Goal: Task Accomplishment & Management: Manage account settings

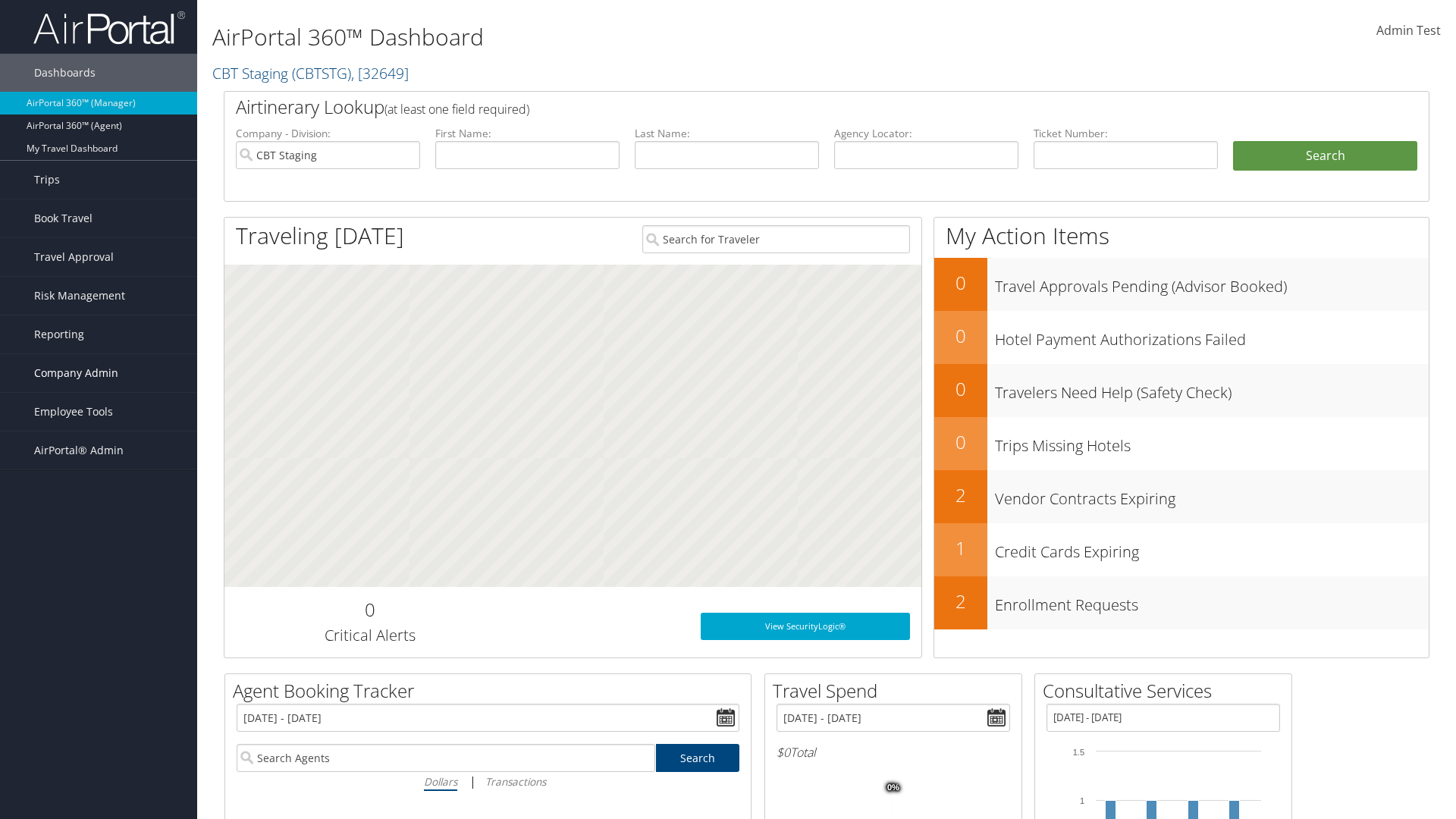
click at [99, 373] on span "Company Admin" at bounding box center [76, 373] width 84 height 38
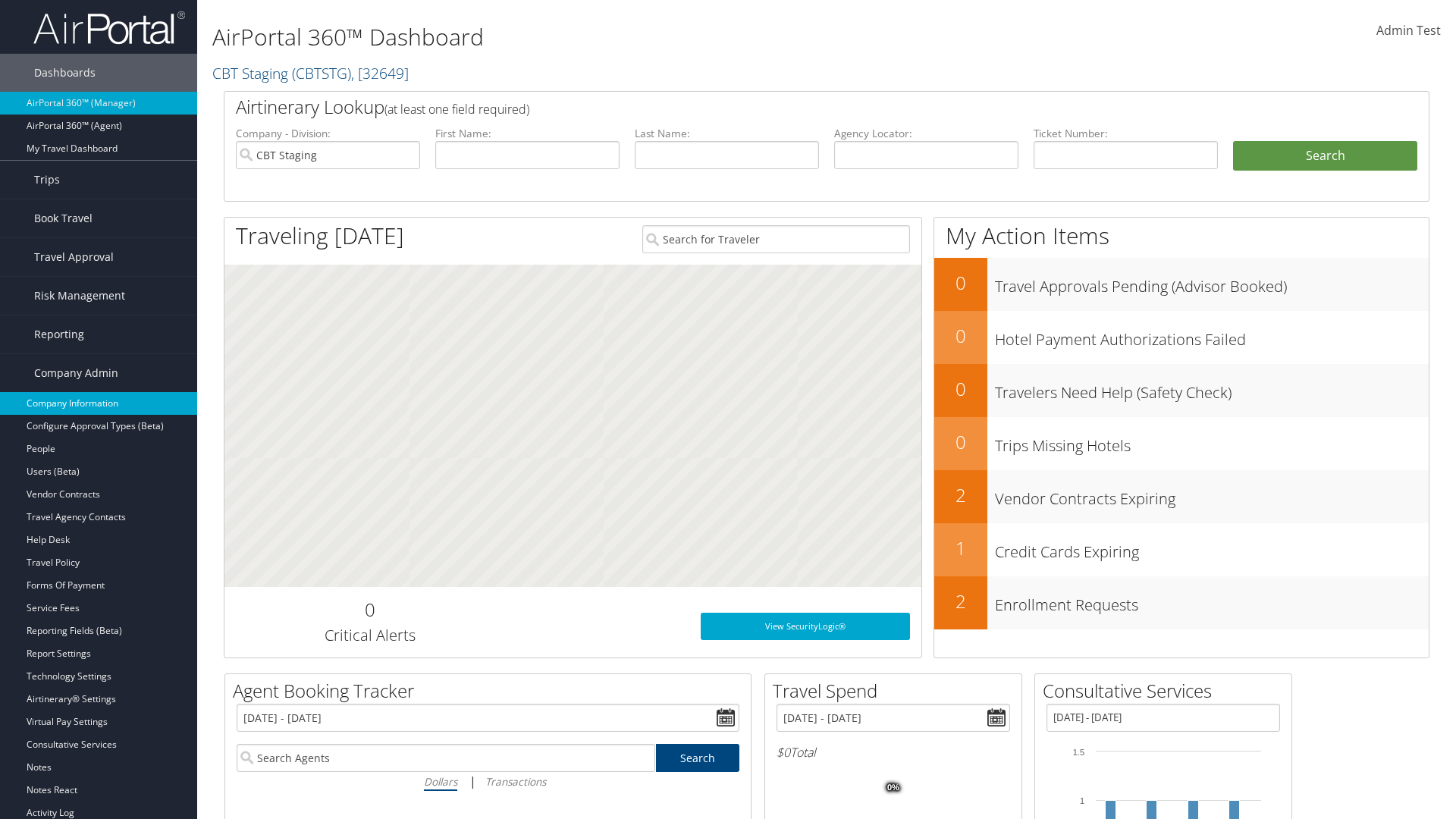
click at [99, 404] on link "Company Information" at bounding box center [99, 404] width 197 height 23
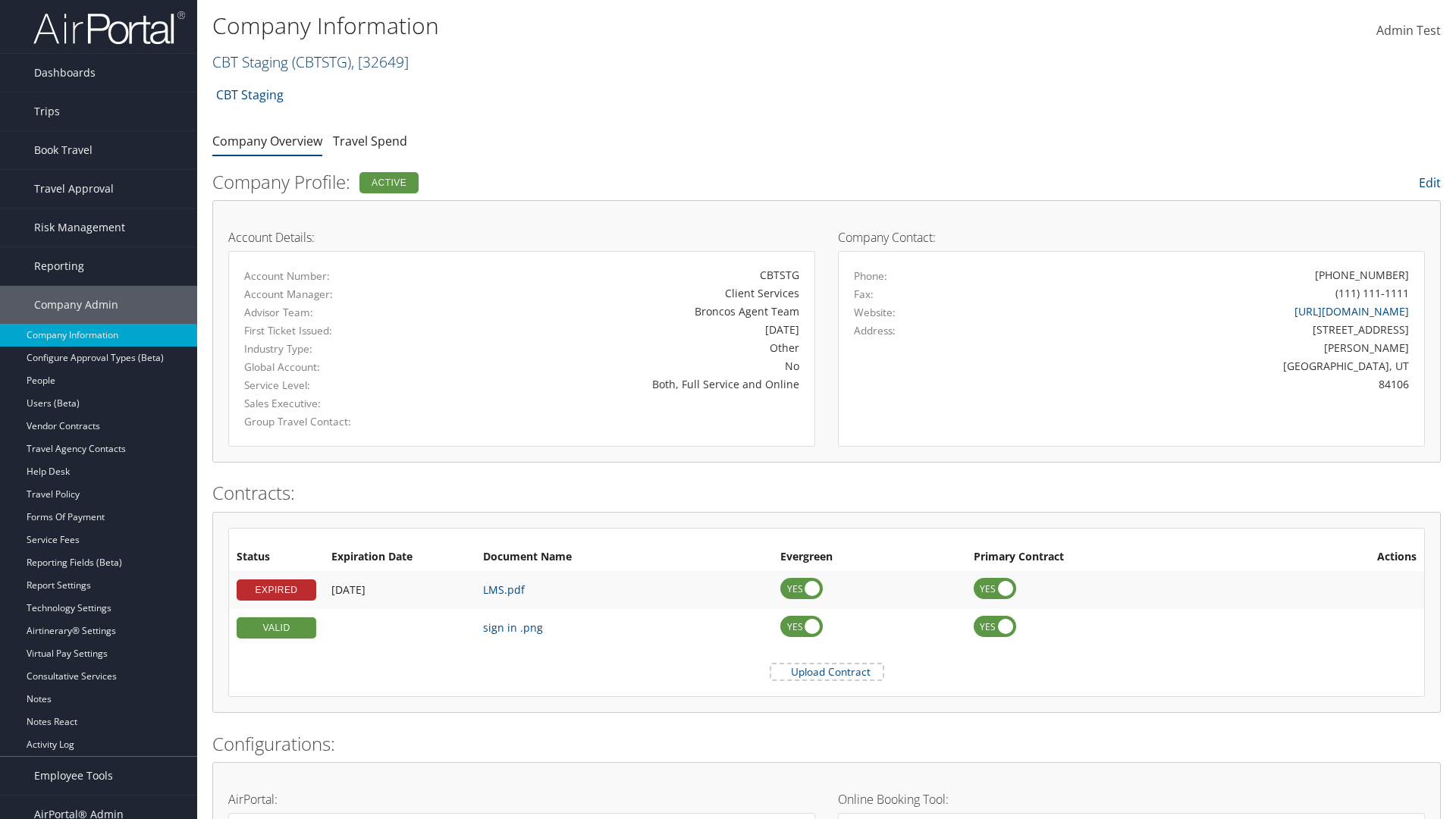
click at [251, 61] on link "CBT Staging ( CBTSTG ) , [ 32649 ]" at bounding box center [310, 62] width 197 height 21
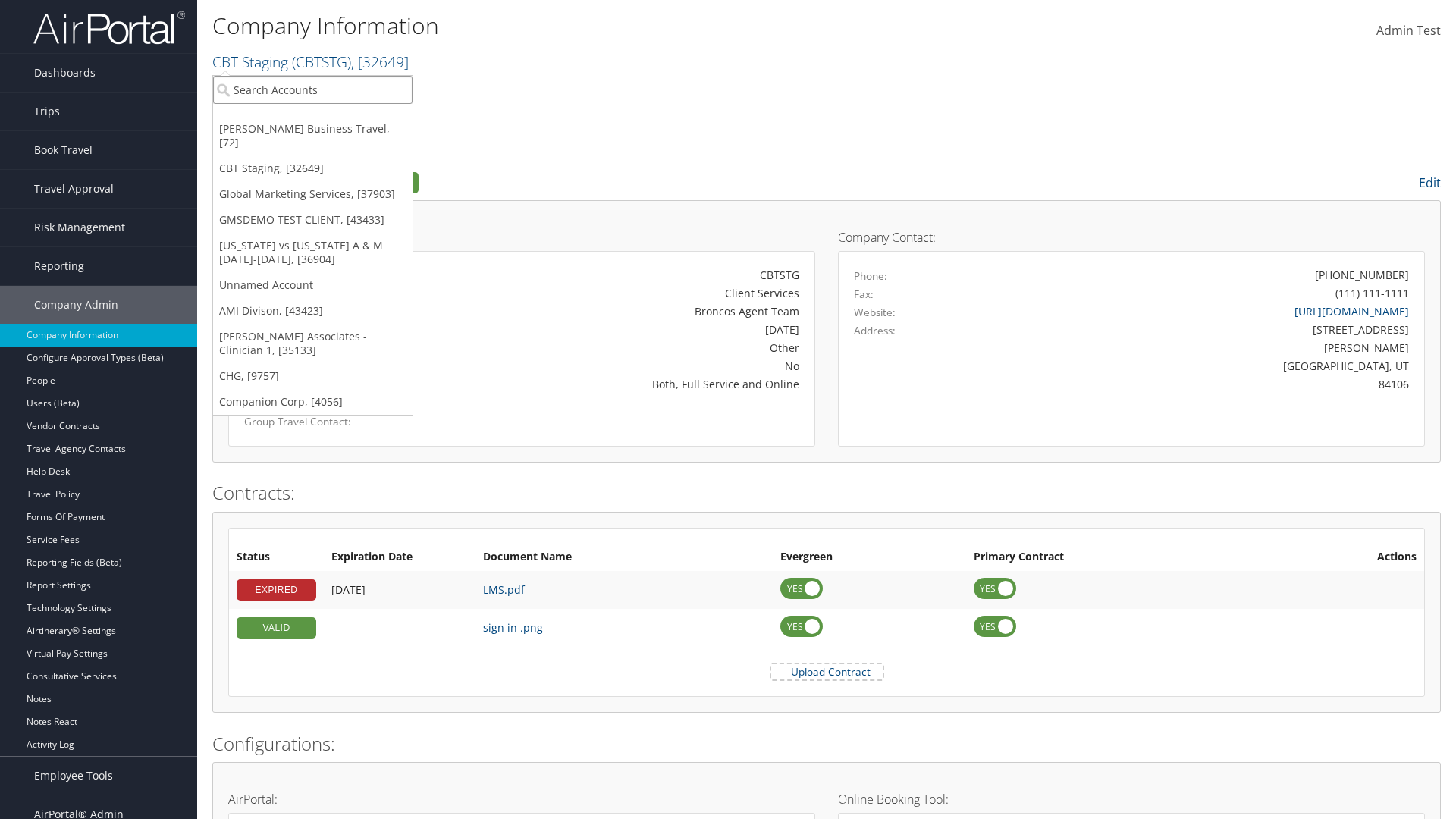
click at [313, 89] on input "search" at bounding box center [313, 89] width 200 height 28
type input "Co Energy Office"
click at [313, 118] on div "CO Energy Office (CO1003), [27095]" at bounding box center [313, 117] width 216 height 14
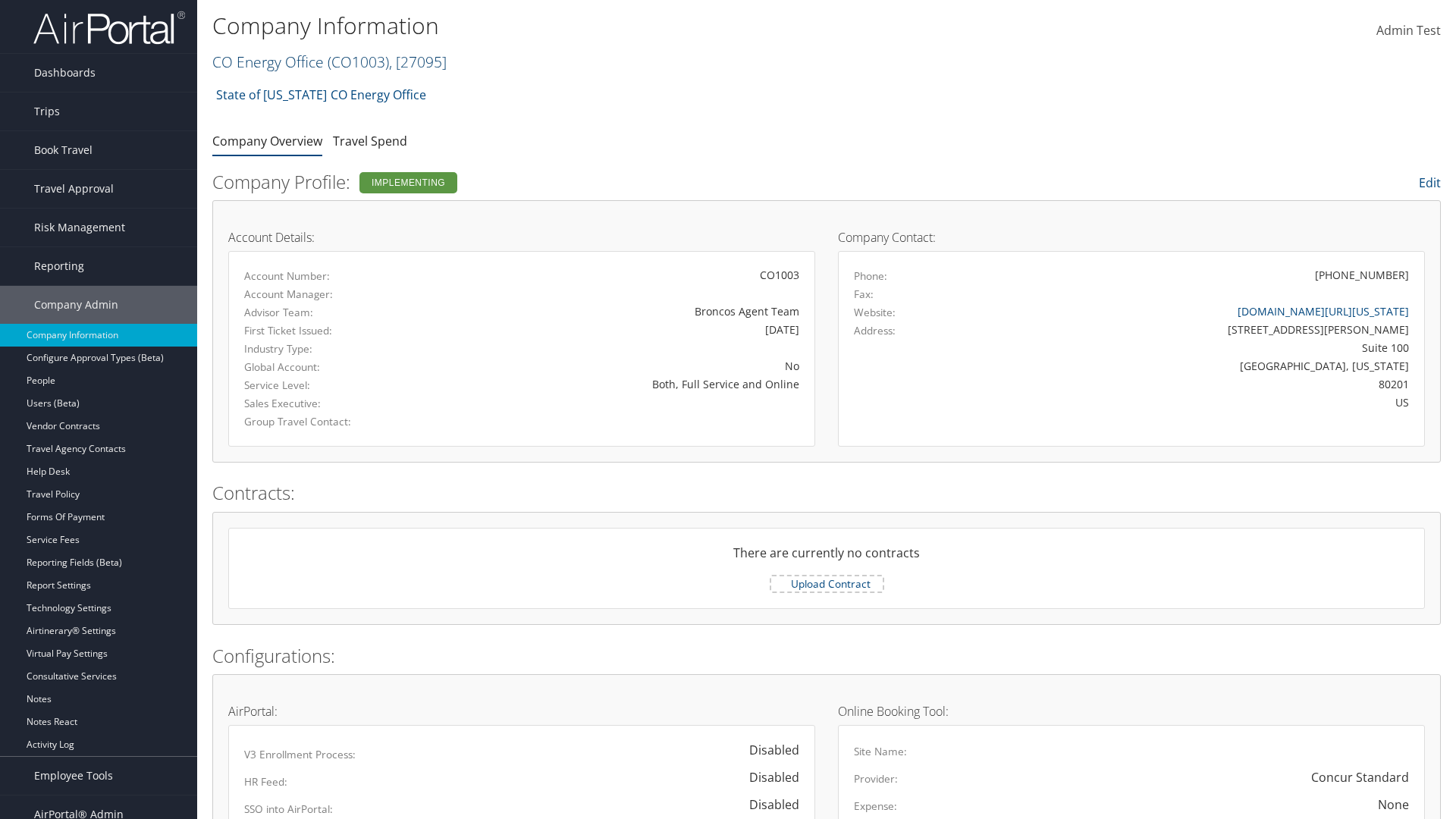
click at [267, 61] on link "CO Energy Office ( CO1003 ) , [ 27095 ]" at bounding box center [329, 62] width 235 height 21
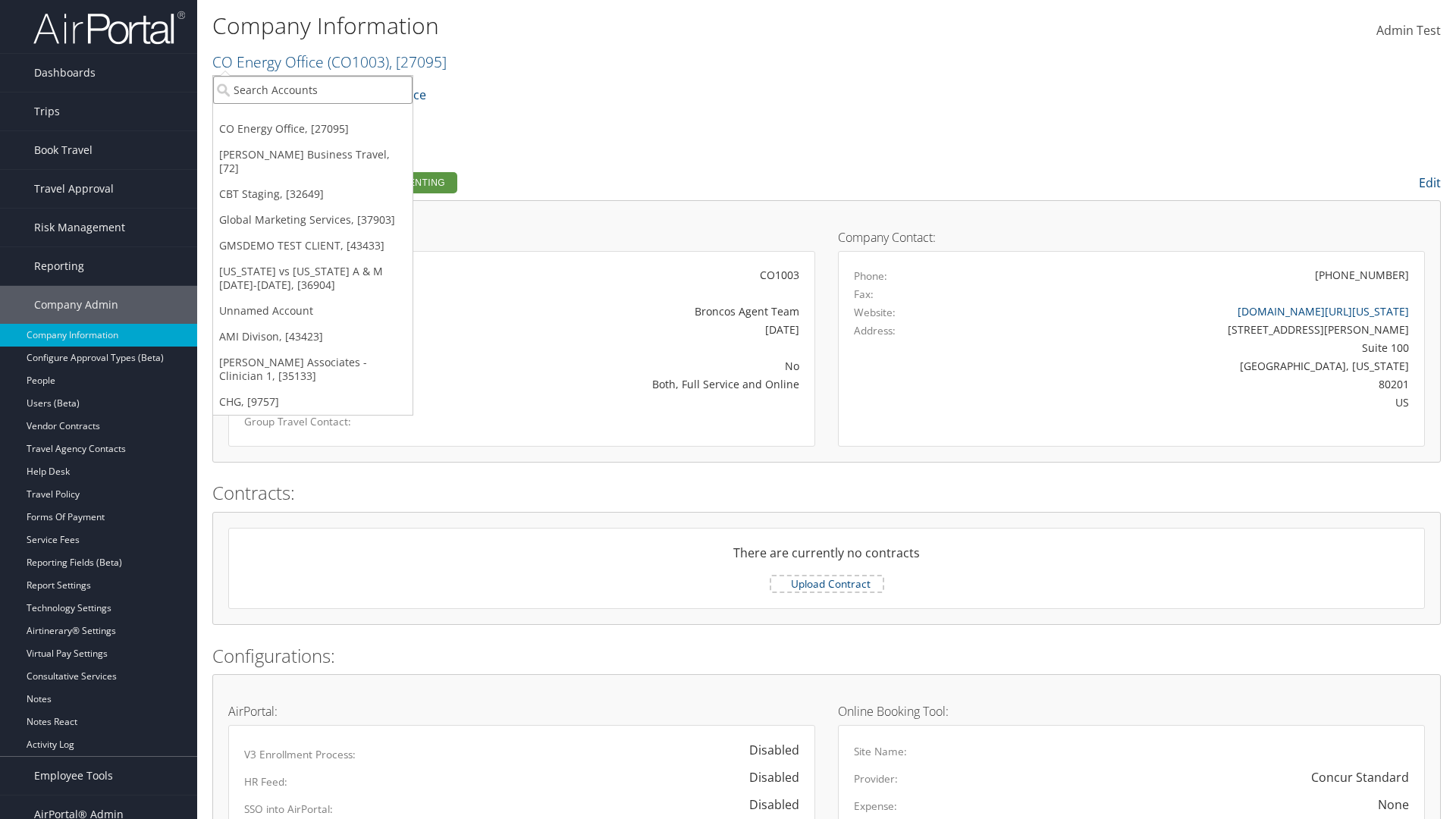
click at [313, 89] on input "search" at bounding box center [313, 89] width 200 height 28
type input "Companion Corp"
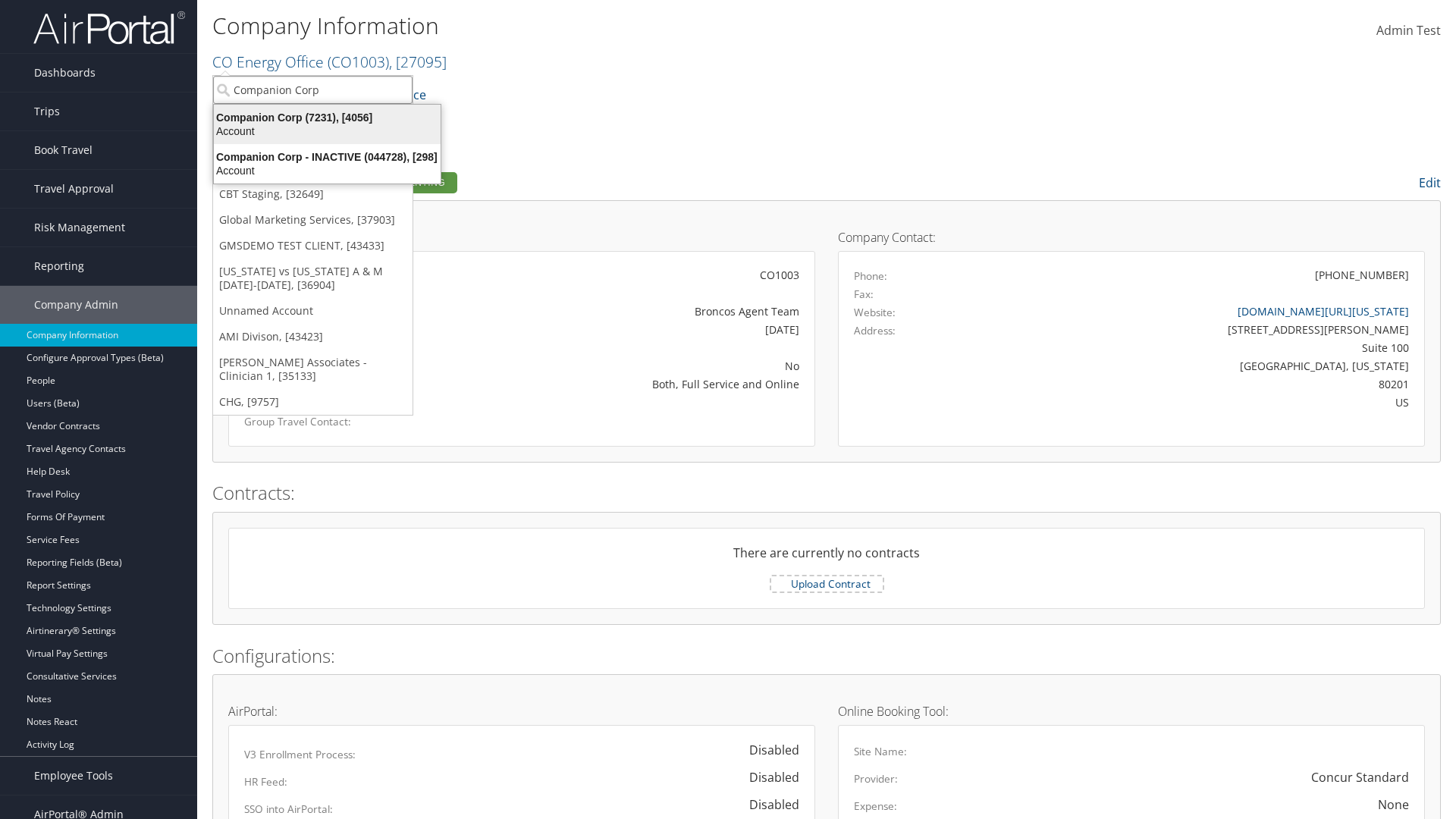
click at [327, 118] on div "Companion Corp (7231), [4056]" at bounding box center [327, 117] width 245 height 14
